Goal: Information Seeking & Learning: Learn about a topic

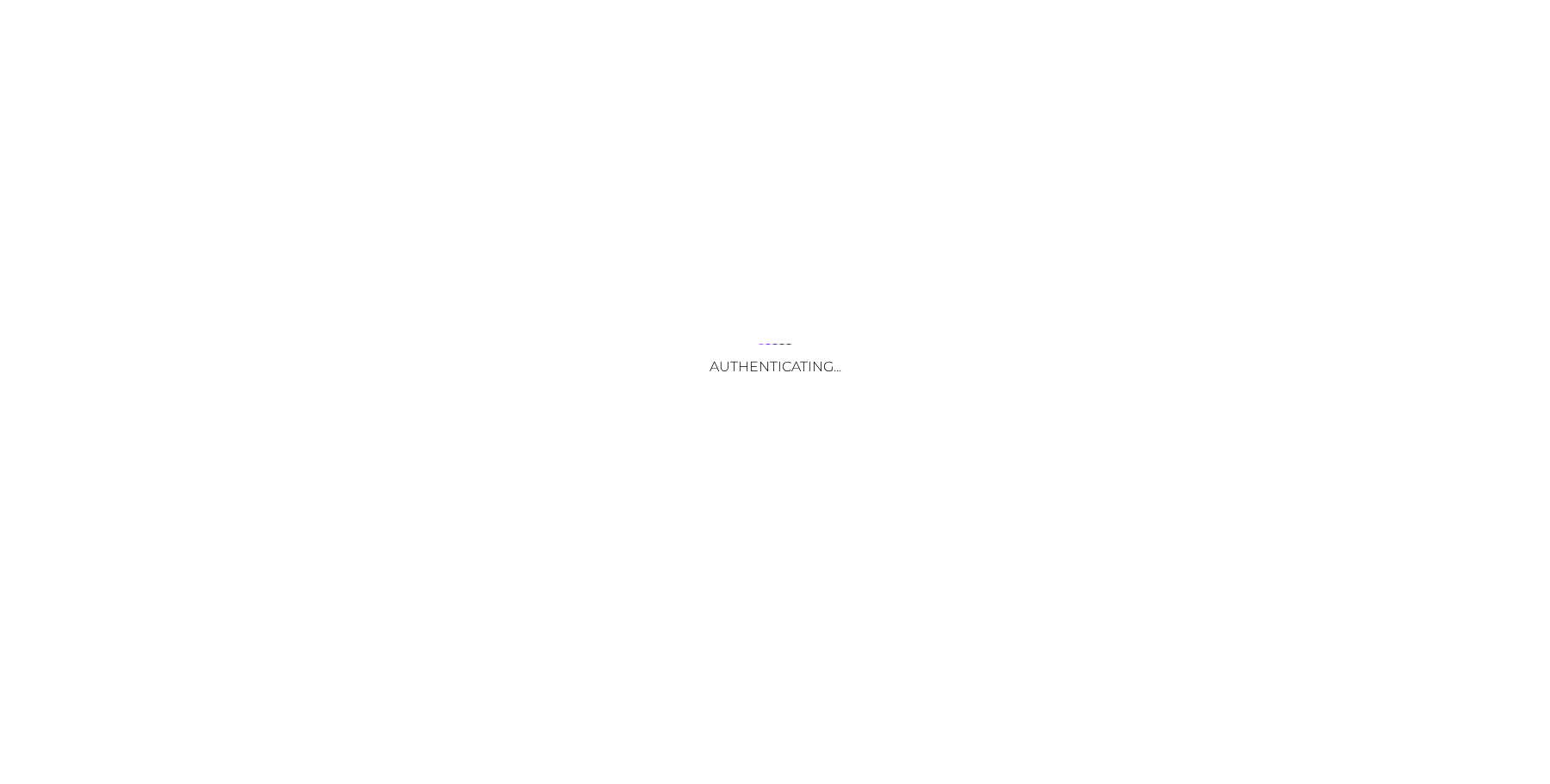
click at [674, 570] on div "Authenticating..." at bounding box center [775, 392] width 1550 height 784
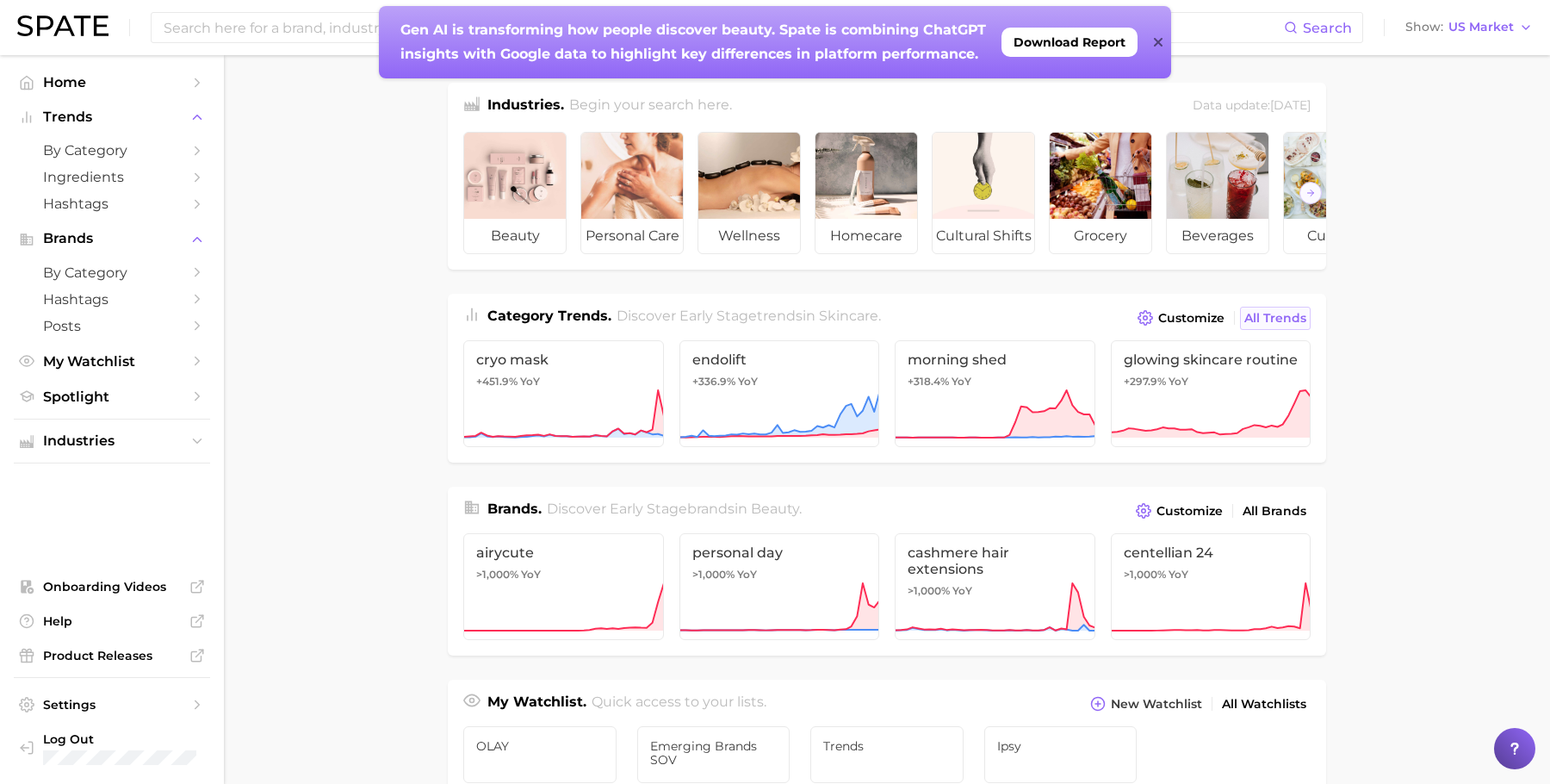
click at [1269, 319] on span "All Trends" at bounding box center [1275, 317] width 62 height 15
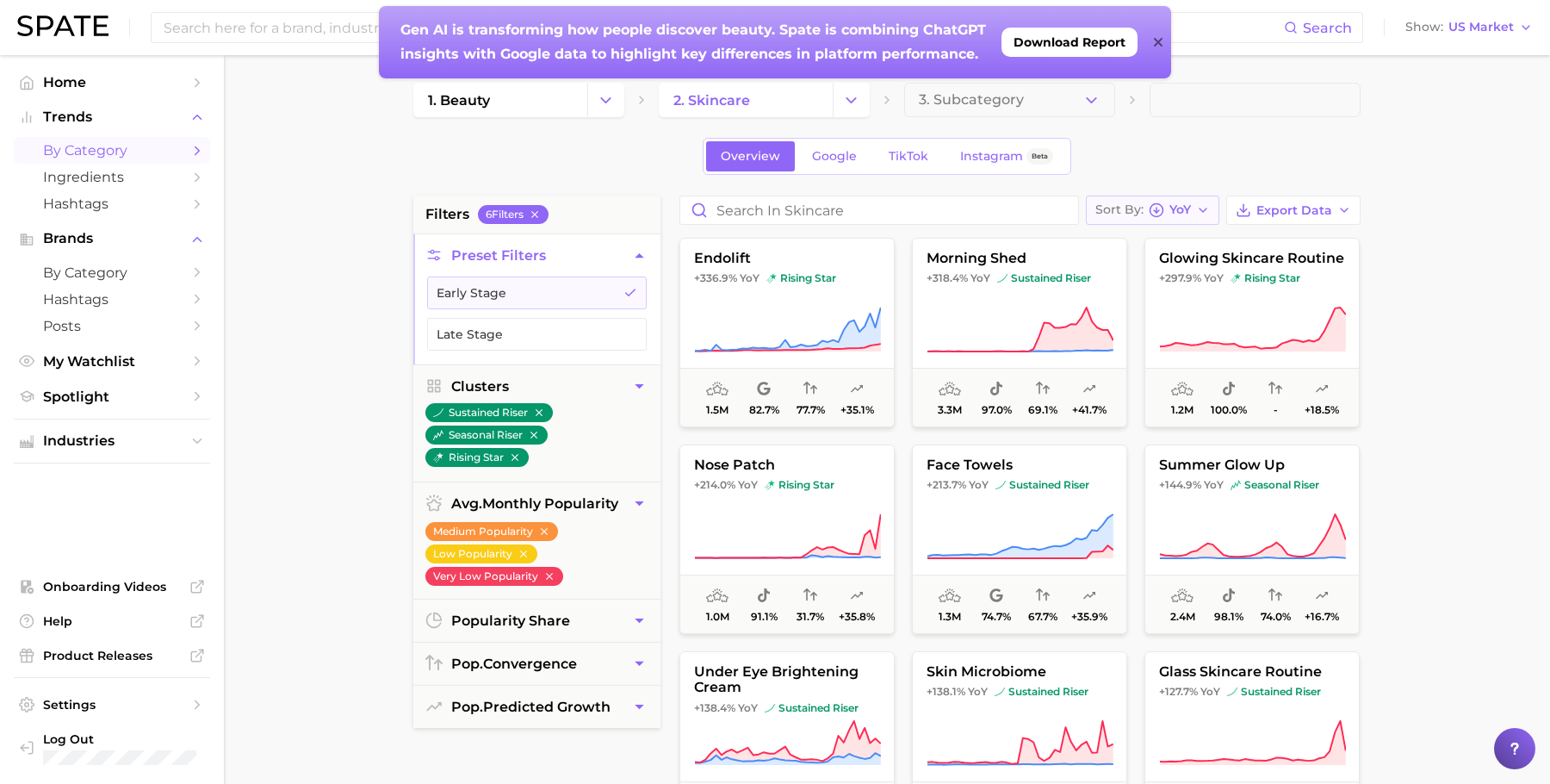
click at [1194, 212] on button "Sort By [PERSON_NAME]" at bounding box center [1153, 210] width 134 height 29
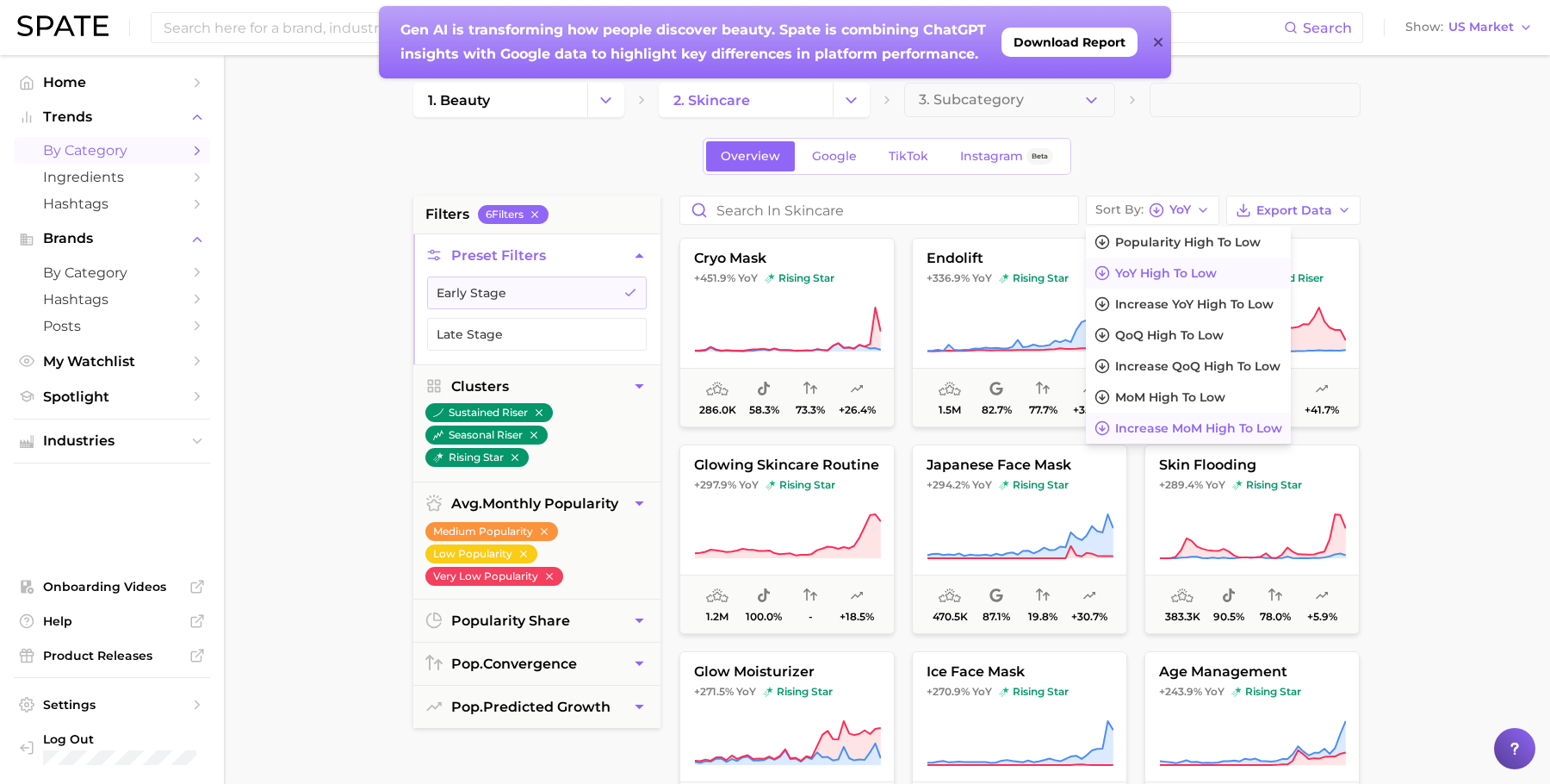
click at [1150, 424] on span "Increase MoM high to low" at bounding box center [1199, 428] width 167 height 15
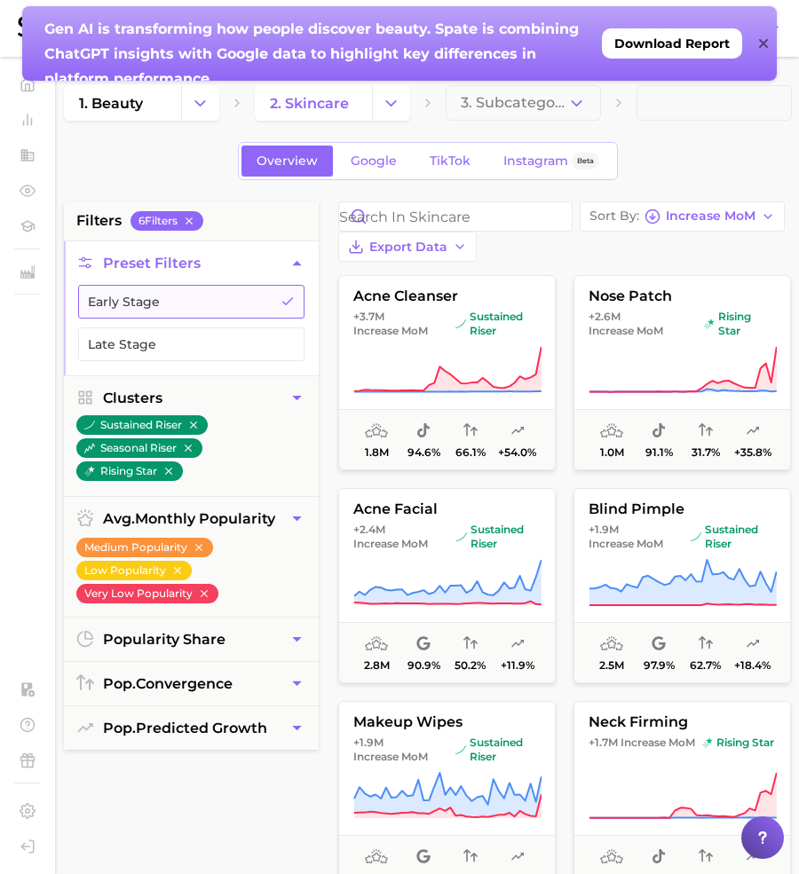
scroll to position [0, 1]
click at [630, 259] on div "Sort By Increase MoM Export Data" at bounding box center [563, 231] width 453 height 60
click at [768, 43] on div "Gen AI is transforming how people discover beauty. Spate is combining ChatGPT i…" at bounding box center [399, 43] width 754 height 75
click at [761, 45] on icon at bounding box center [763, 43] width 9 height 14
